Goal: Transaction & Acquisition: Purchase product/service

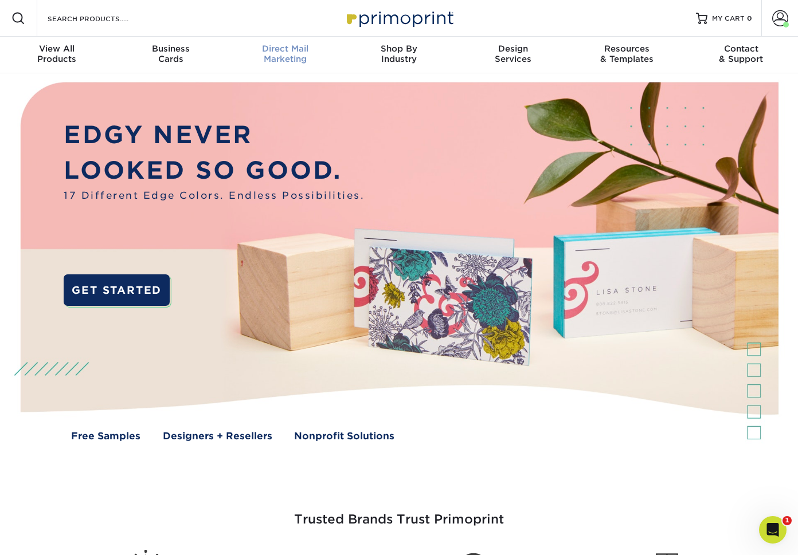
click at [288, 58] on div "Direct Mail Marketing" at bounding box center [285, 54] width 114 height 21
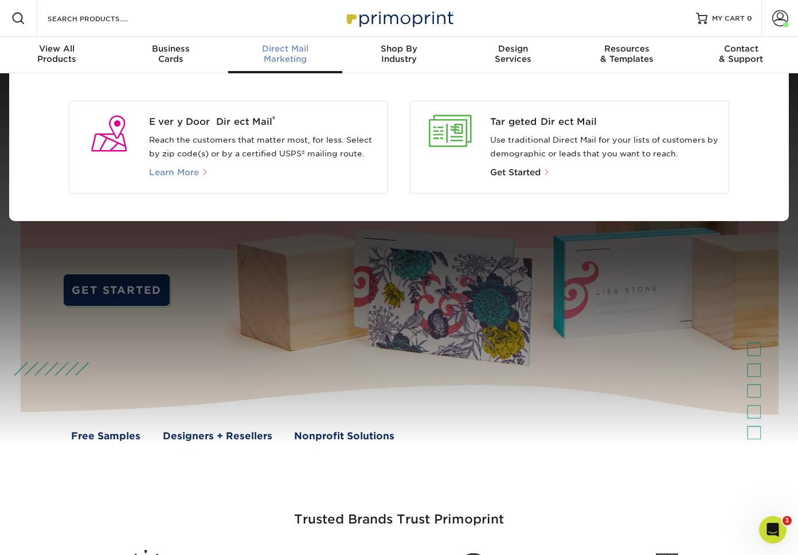
click at [192, 171] on span "Learn More" at bounding box center [174, 172] width 50 height 10
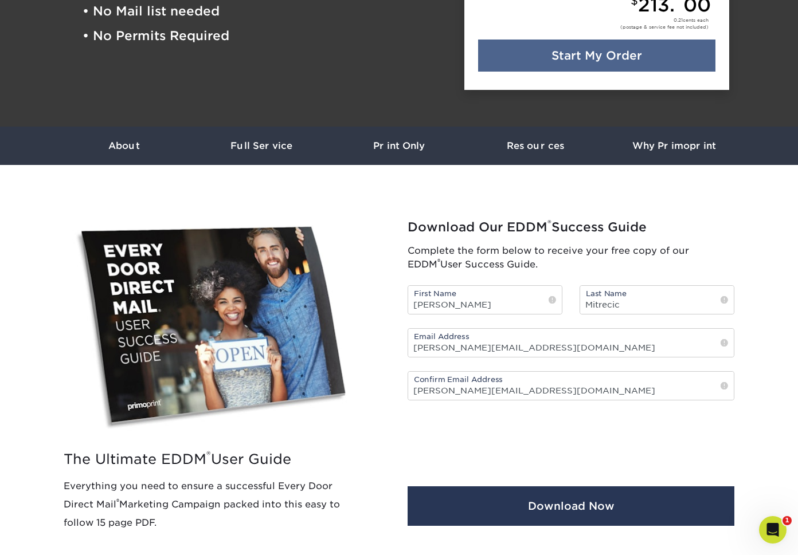
scroll to position [312, 0]
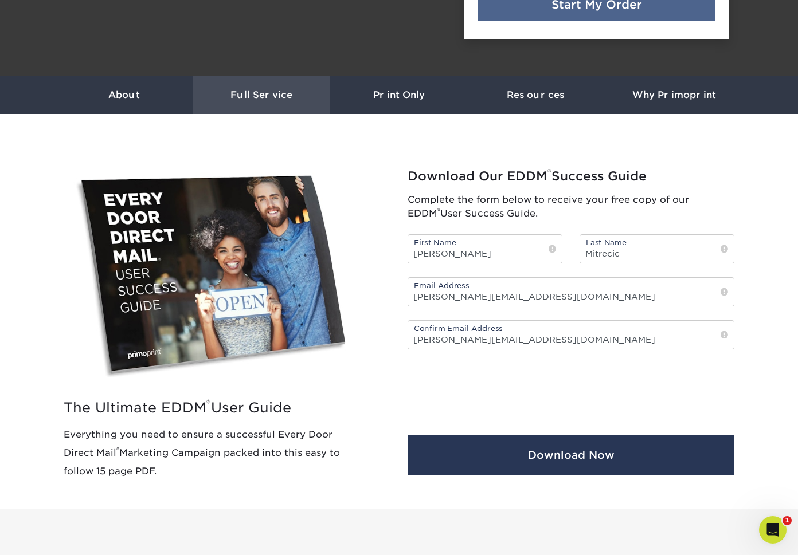
click at [276, 79] on link "Full Service" at bounding box center [262, 95] width 138 height 38
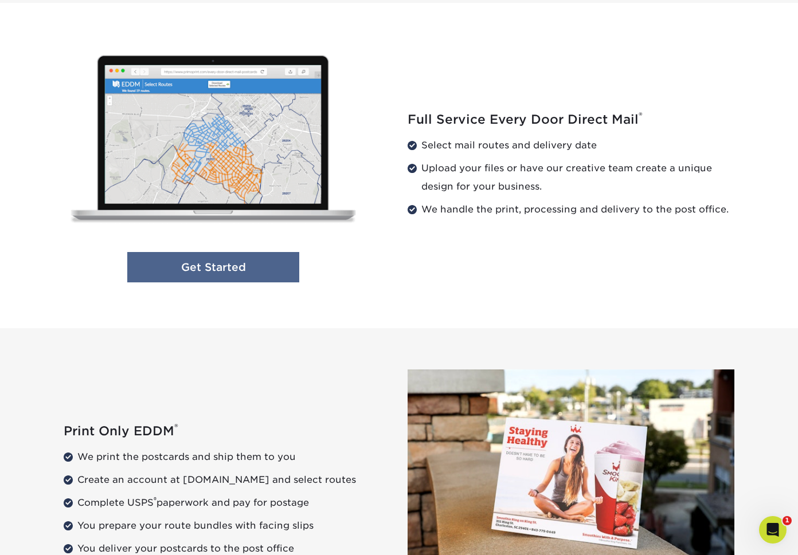
scroll to position [1165, 0]
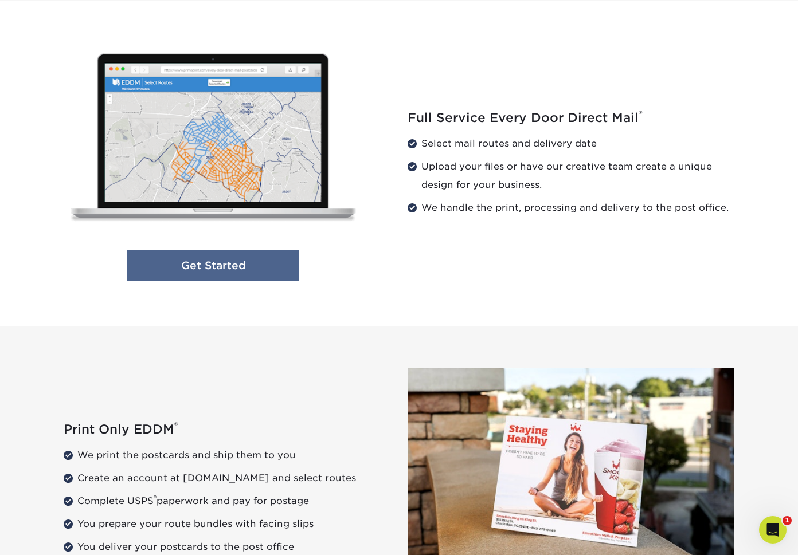
click at [211, 272] on link "Get Started" at bounding box center [213, 265] width 172 height 30
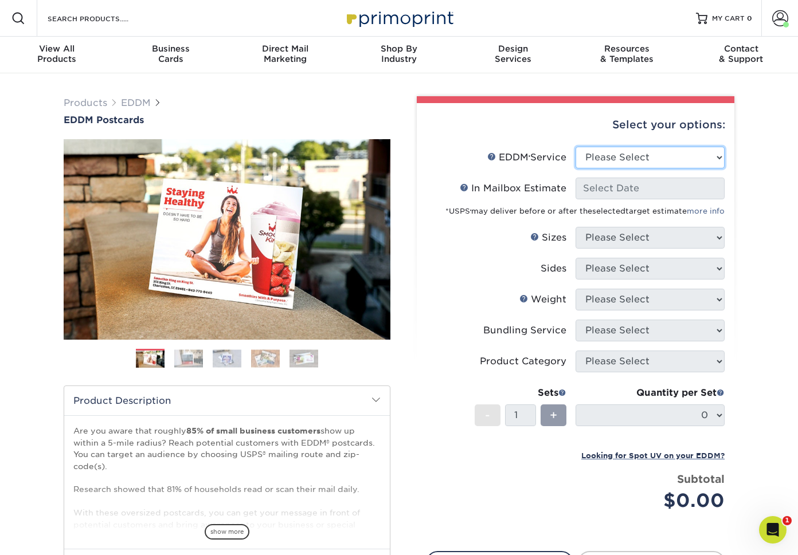
select select "full_service"
select select "-1"
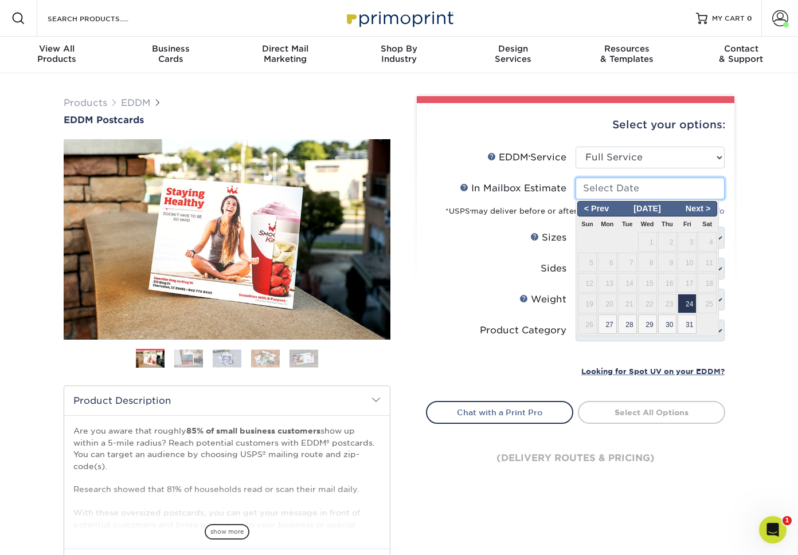
click at [670, 185] on input "In Mailbox Estimate Help In Mailbox Estimate" at bounding box center [649, 189] width 149 height 22
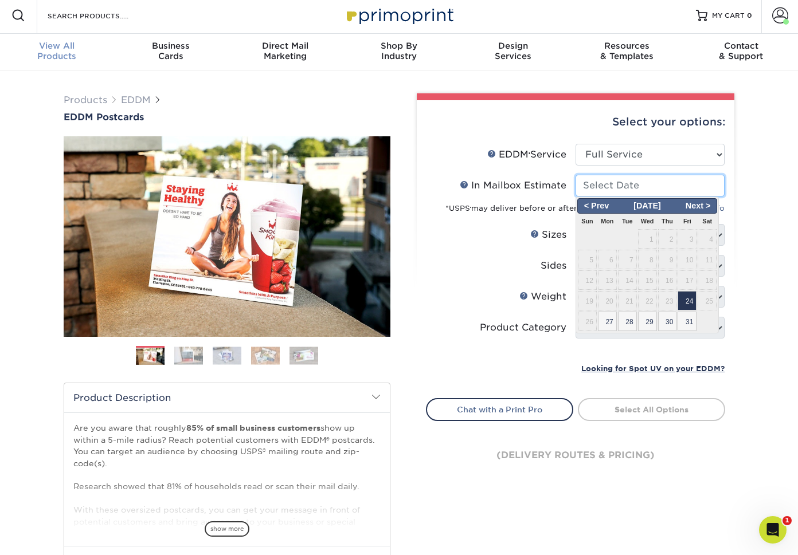
scroll to position [3, 0]
